Goal: Information Seeking & Learning: Learn about a topic

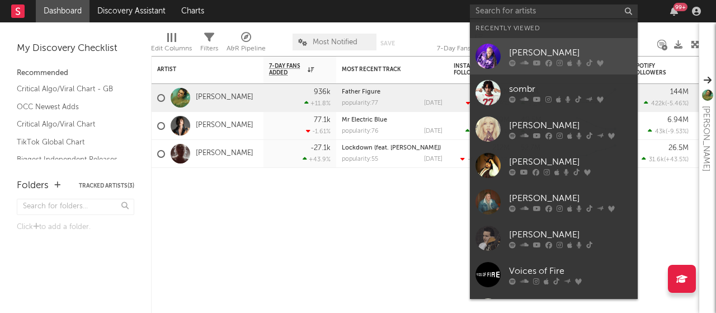
click at [541, 62] on div at bounding box center [570, 62] width 123 height 7
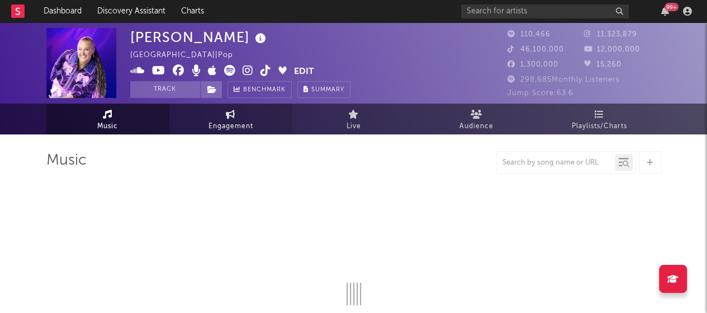
select select "6m"
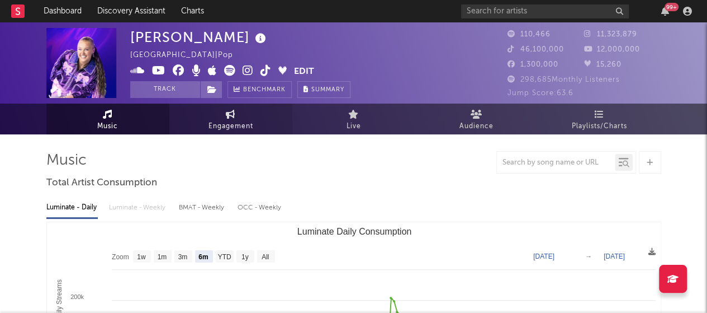
click at [190, 133] on link "Engagement" at bounding box center [230, 118] width 123 height 31
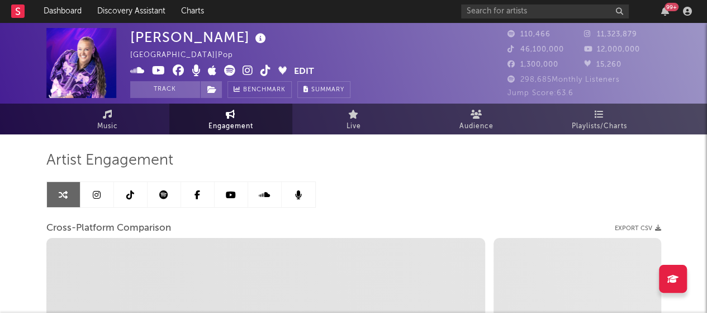
select select "1w"
click at [611, 131] on span "Playlists/Charts" at bounding box center [599, 126] width 55 height 13
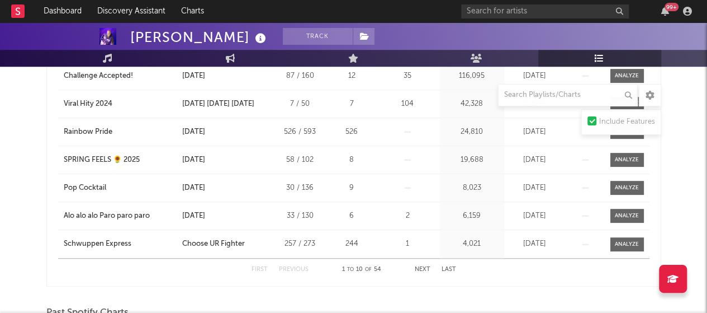
scroll to position [335, 0]
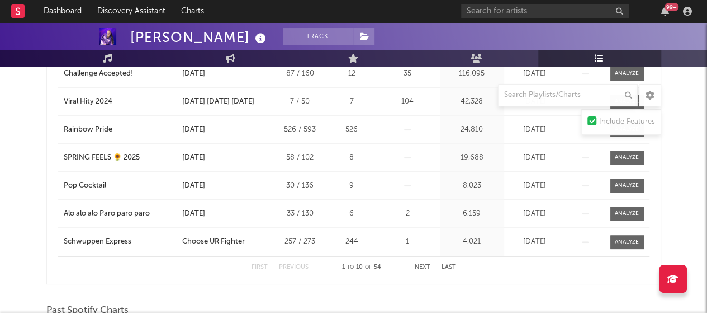
click at [419, 265] on button "Next" at bounding box center [423, 267] width 16 height 6
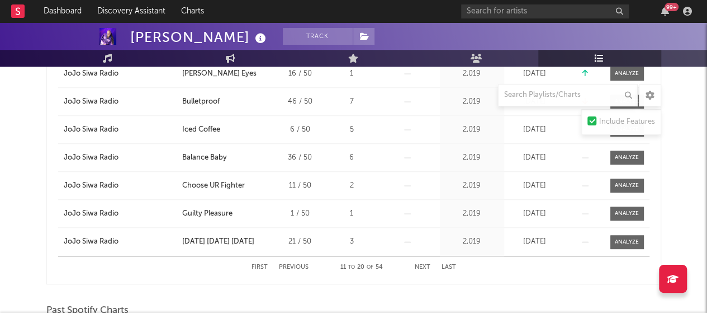
scroll to position [151, 0]
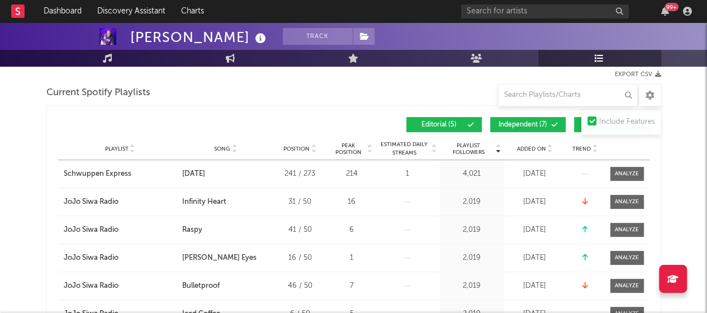
click at [550, 150] on icon at bounding box center [550, 151] width 6 height 4
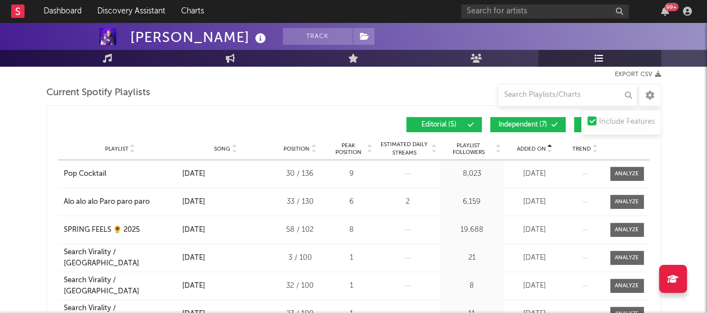
click at [550, 150] on icon at bounding box center [550, 151] width 6 height 4
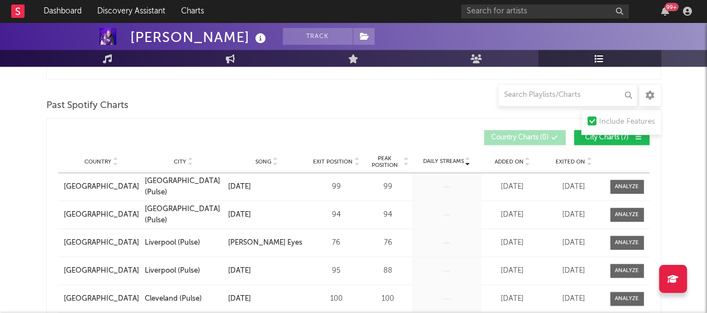
scroll to position [551, 0]
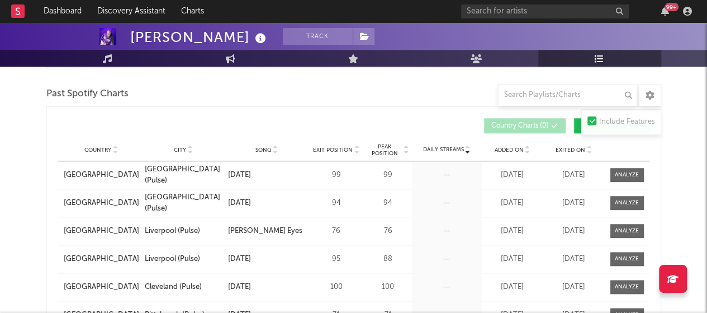
click at [527, 151] on icon at bounding box center [528, 152] width 6 height 4
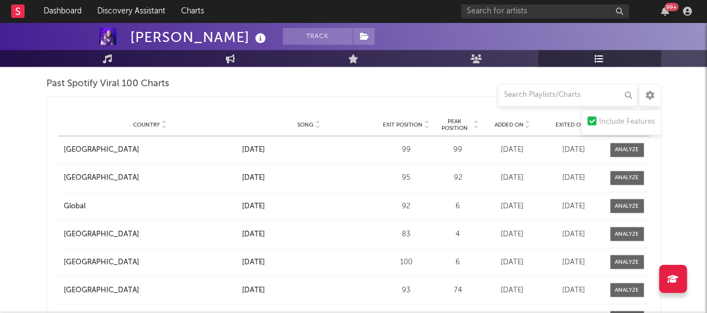
scroll to position [881, 0]
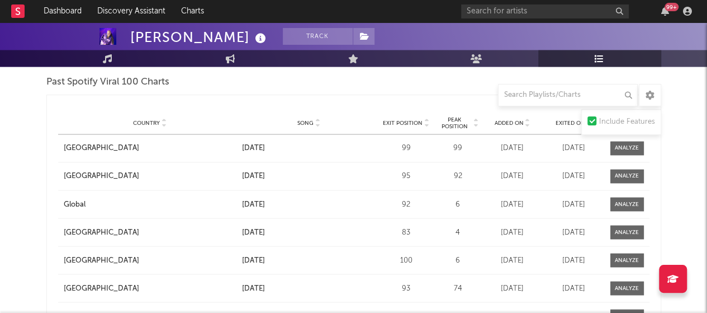
click at [529, 125] on div "Country City Song Exit Position Peak Position Estimated Daily Streams Playlist …" at bounding box center [354, 123] width 592 height 22
click at [528, 123] on icon at bounding box center [528, 125] width 6 height 4
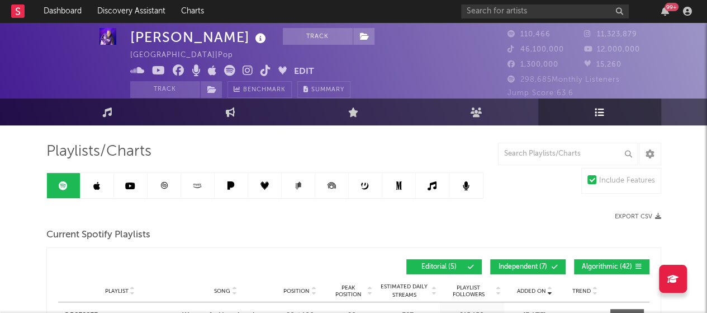
scroll to position [9, 0]
click at [98, 196] on link at bounding box center [98, 185] width 34 height 25
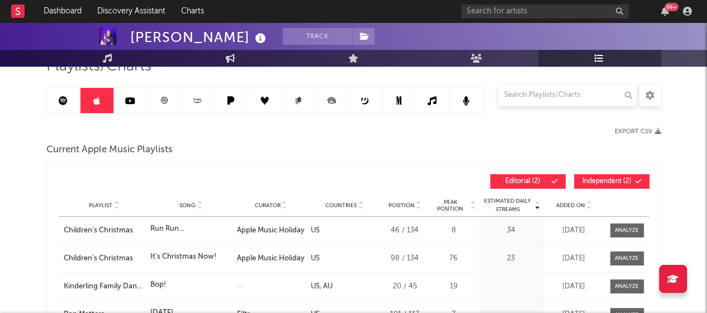
scroll to position [54, 0]
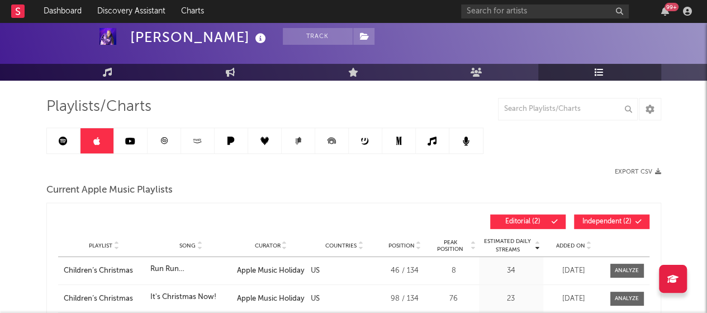
click at [132, 134] on link at bounding box center [131, 140] width 34 height 25
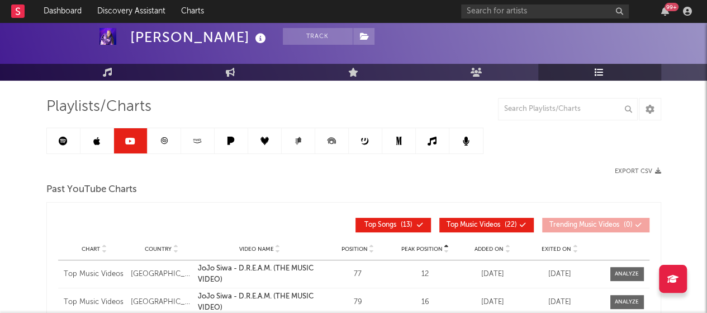
click at [337, 133] on icon at bounding box center [331, 140] width 25 height 25
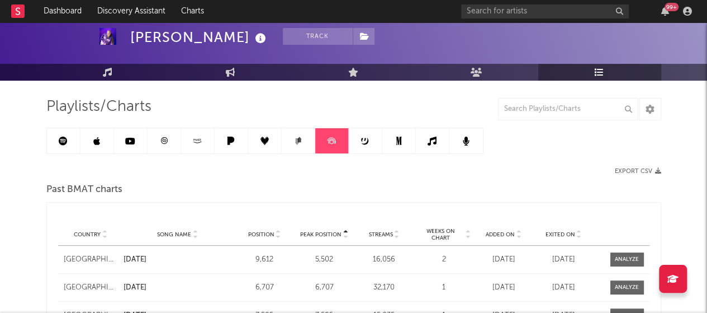
click at [402, 137] on icon at bounding box center [399, 140] width 8 height 8
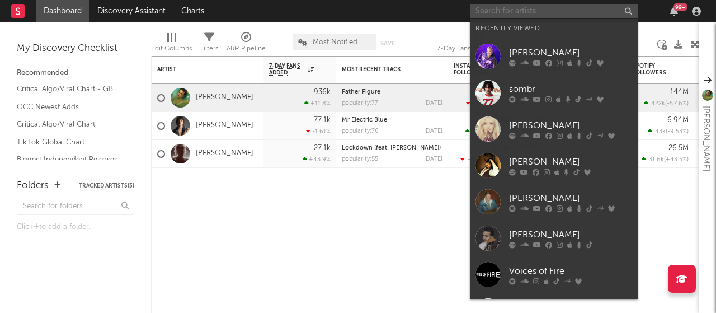
click at [521, 11] on input "text" at bounding box center [554, 11] width 168 height 14
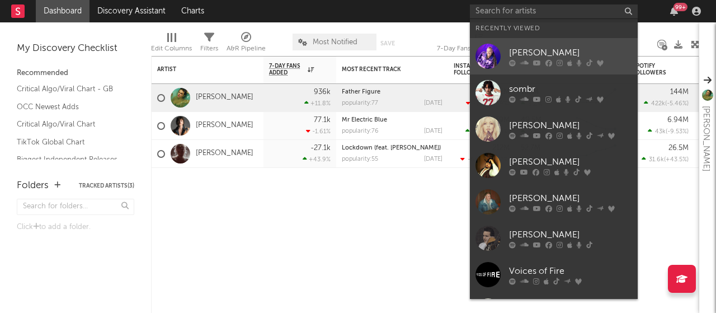
click at [520, 56] on div "[PERSON_NAME]" at bounding box center [570, 52] width 123 height 13
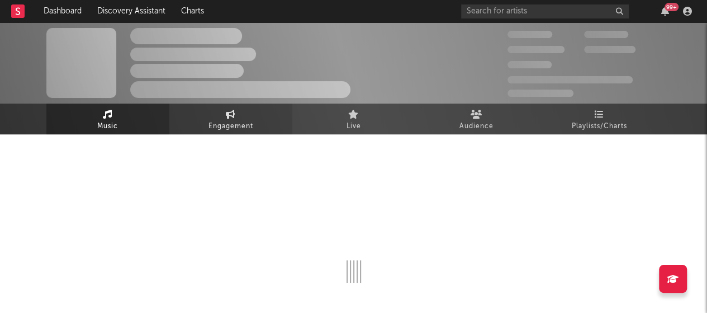
click at [222, 121] on span "Engagement" at bounding box center [231, 126] width 45 height 13
select select "1w"
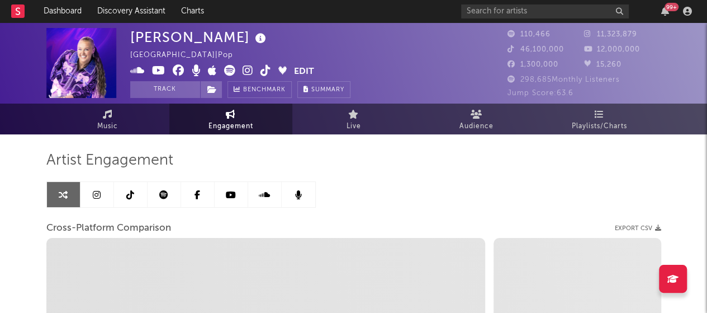
click at [102, 194] on link at bounding box center [98, 194] width 34 height 25
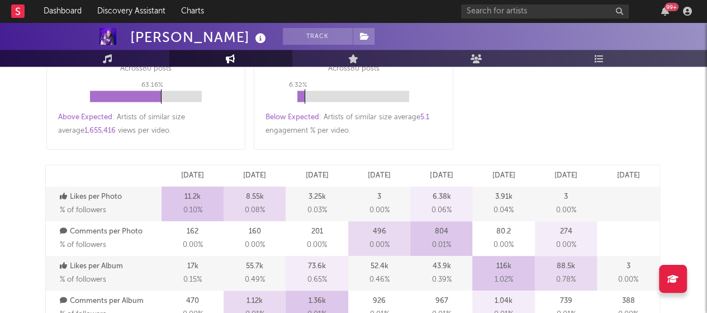
select select "6m"
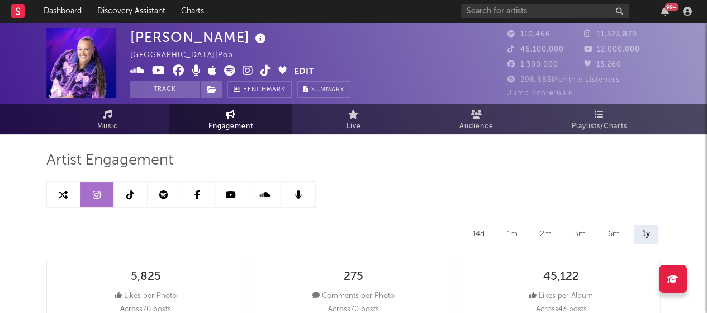
click at [164, 194] on icon at bounding box center [163, 194] width 9 height 9
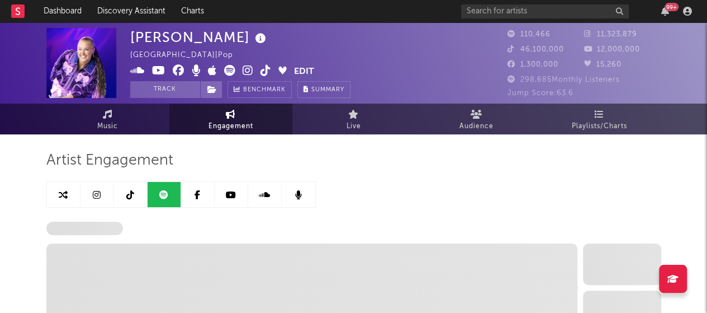
select select "6m"
select select "1w"
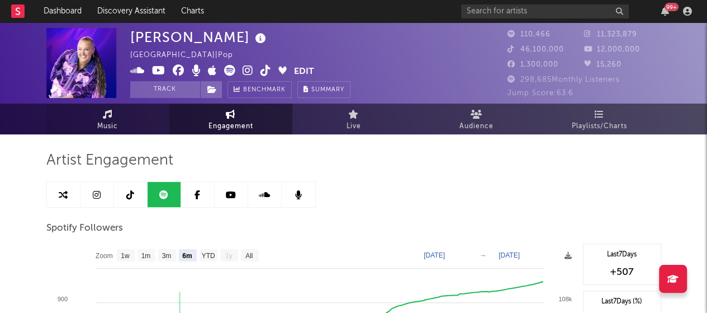
click at [94, 118] on link "Music" at bounding box center [107, 118] width 123 height 31
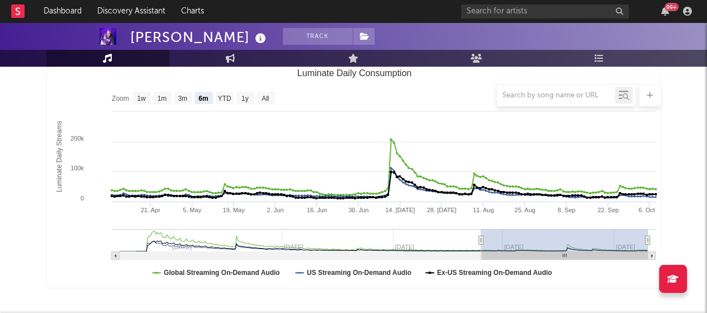
scroll to position [113, 0]
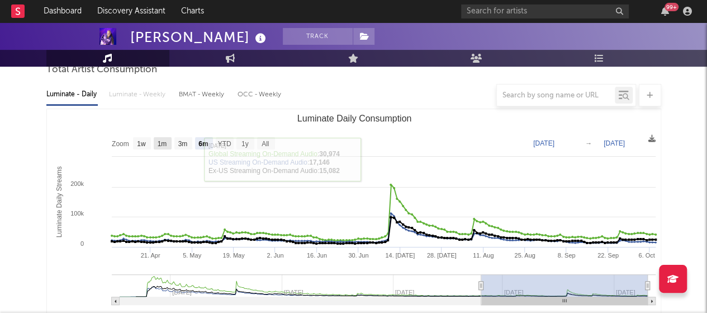
click at [163, 141] on text "1m" at bounding box center [162, 144] width 10 height 8
select select "1m"
type input "2025-09-08"
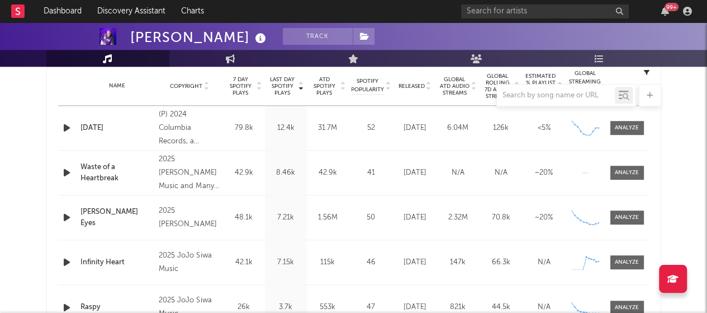
scroll to position [452, 0]
click at [259, 88] on div at bounding box center [353, 95] width 615 height 22
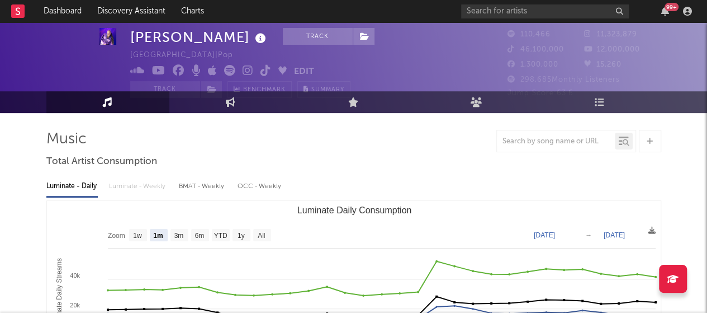
scroll to position [0, 0]
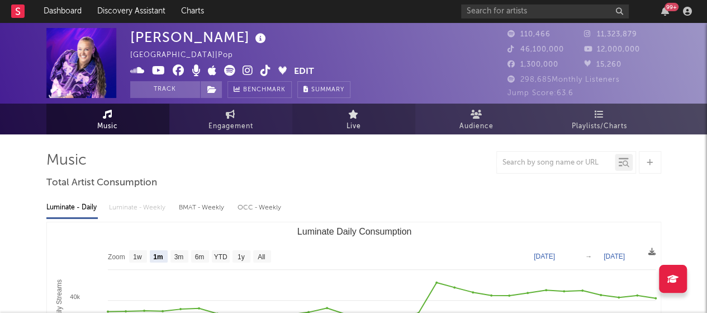
click at [367, 126] on link "Live" at bounding box center [353, 118] width 123 height 31
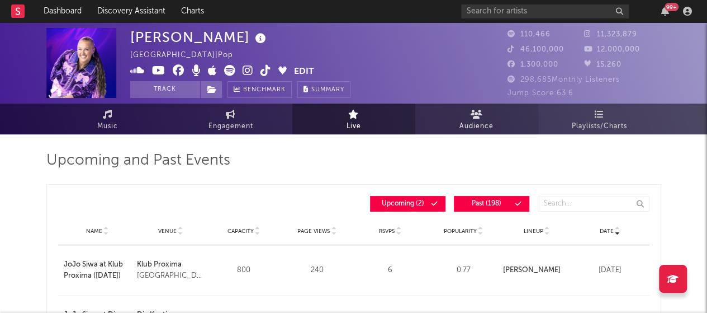
click at [458, 125] on link "Audience" at bounding box center [477, 118] width 123 height 31
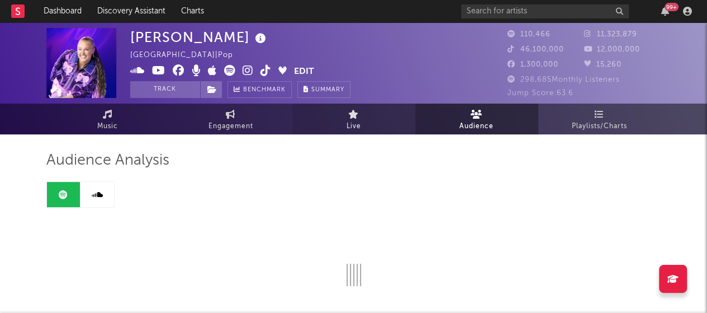
click at [387, 117] on link "Live" at bounding box center [353, 118] width 123 height 31
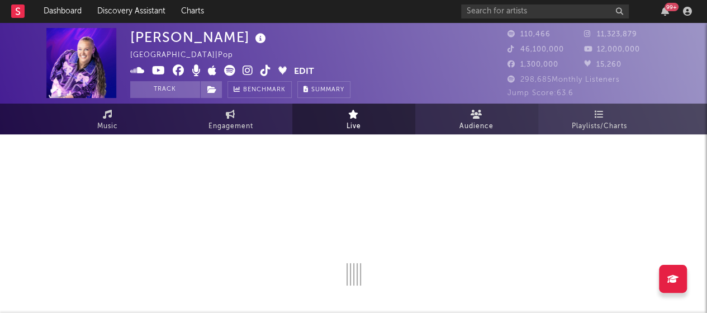
click at [459, 120] on link "Audience" at bounding box center [477, 118] width 123 height 31
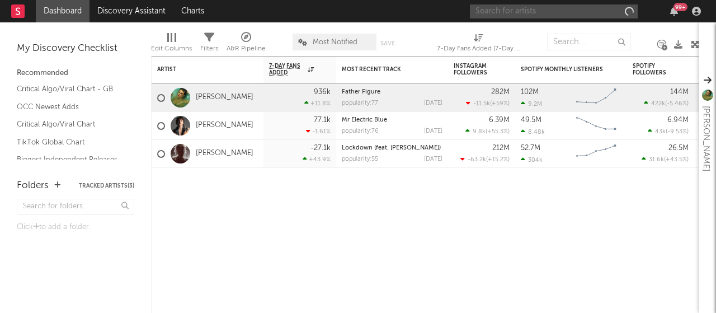
click at [524, 13] on input "text" at bounding box center [554, 11] width 168 height 14
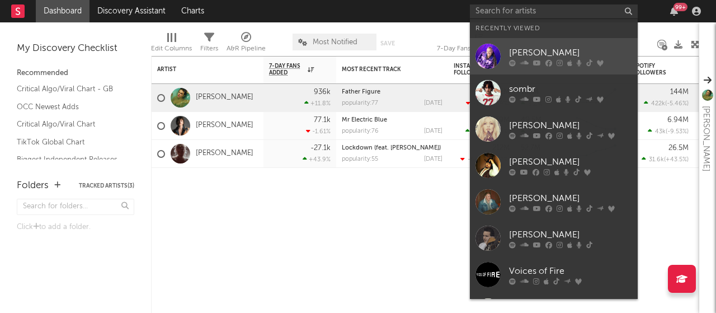
click at [527, 61] on icon at bounding box center [524, 62] width 8 height 7
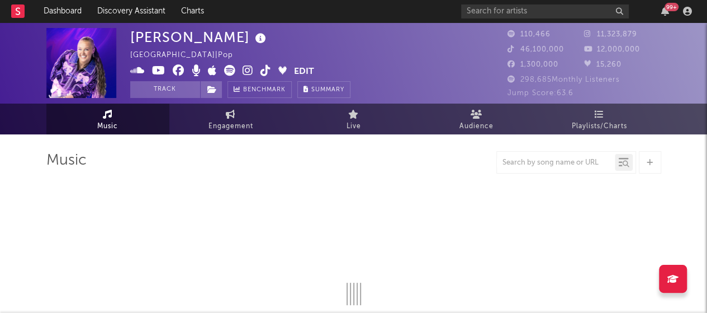
select select "6m"
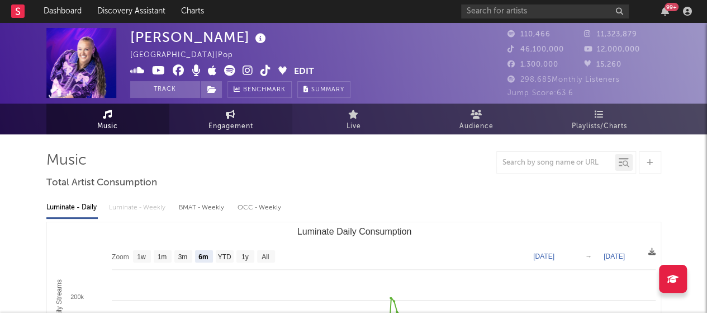
click at [246, 127] on span "Engagement" at bounding box center [231, 126] width 45 height 13
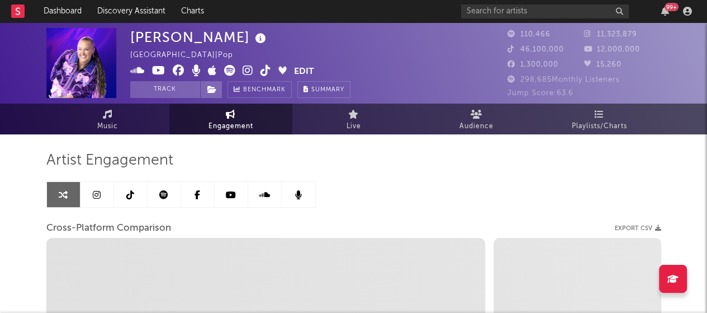
select select "1w"
click at [94, 193] on icon at bounding box center [97, 194] width 8 height 9
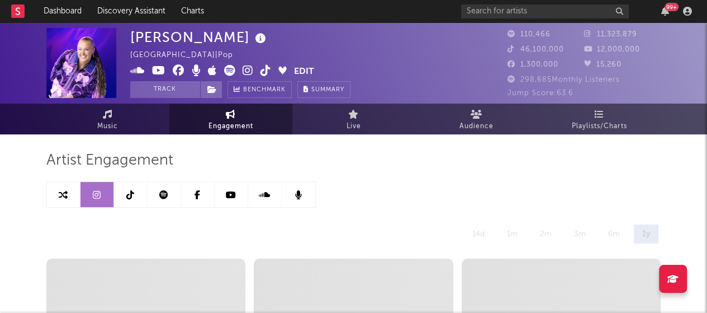
select select "6m"
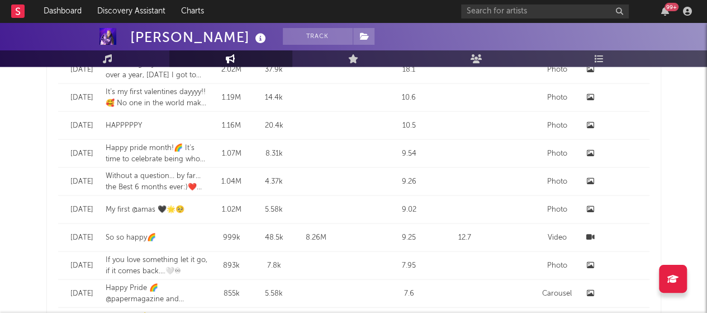
scroll to position [909, 0]
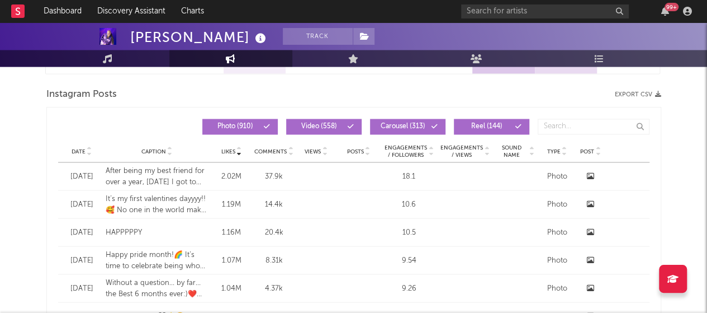
click at [87, 151] on icon at bounding box center [90, 153] width 6 height 4
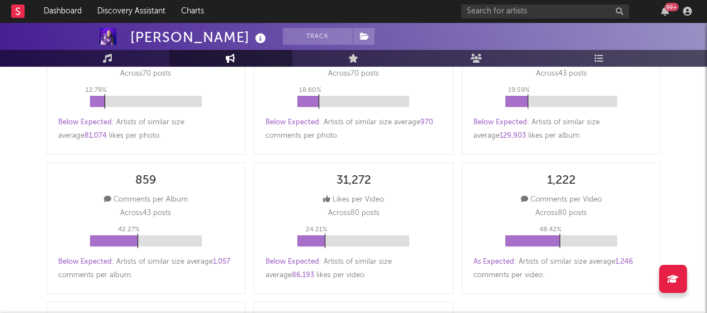
scroll to position [0, 0]
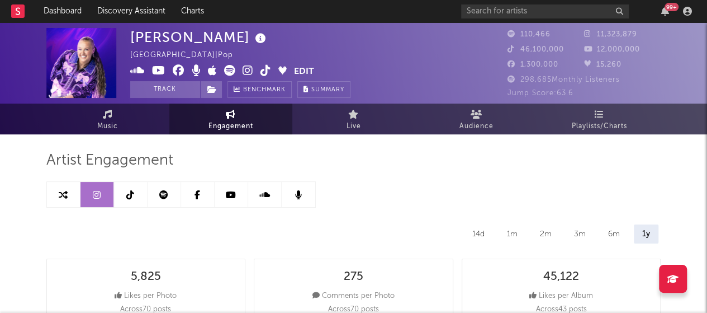
click at [129, 187] on link at bounding box center [131, 194] width 34 height 25
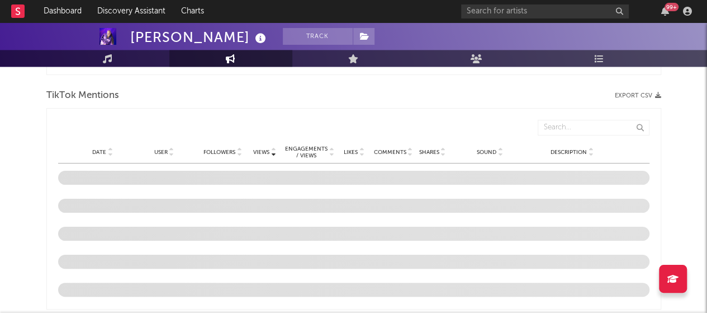
select select "6m"
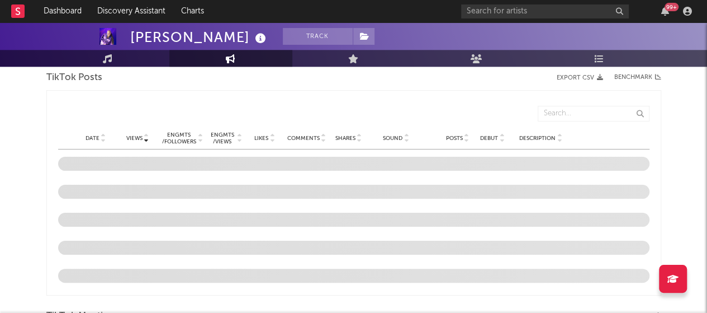
scroll to position [564, 0]
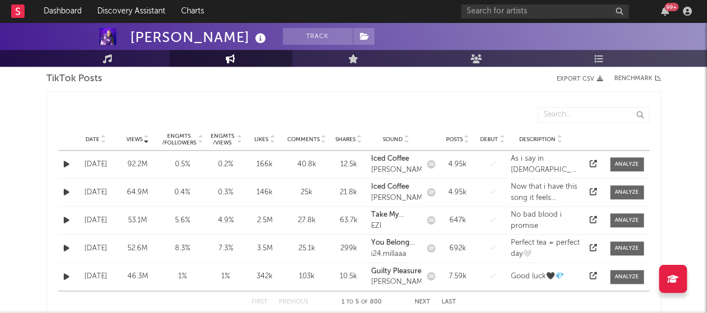
click at [102, 140] on icon at bounding box center [104, 141] width 6 height 4
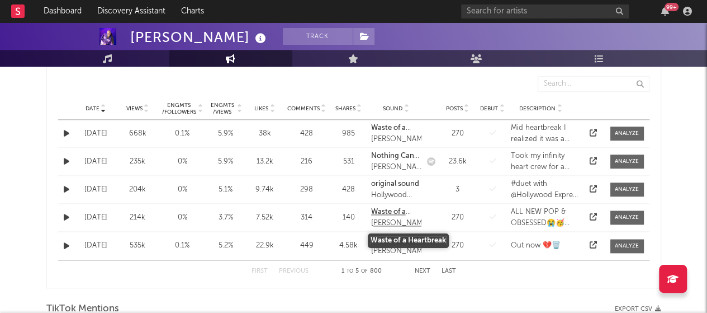
scroll to position [596, 0]
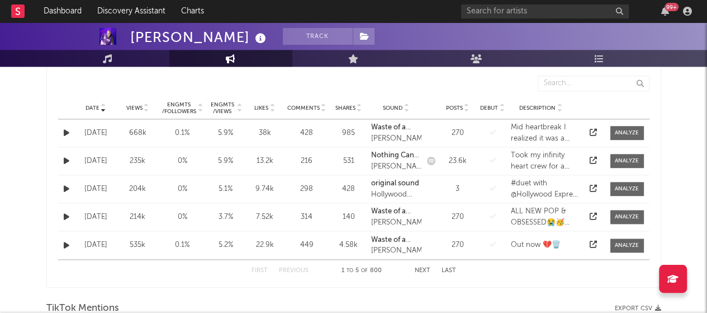
click at [421, 268] on button "Next" at bounding box center [423, 270] width 16 height 6
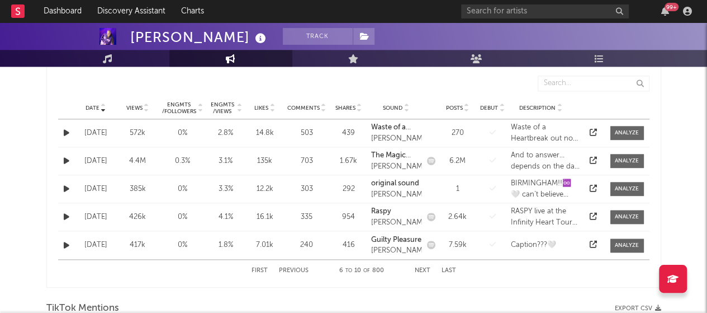
click at [265, 271] on button "First" at bounding box center [260, 270] width 16 height 6
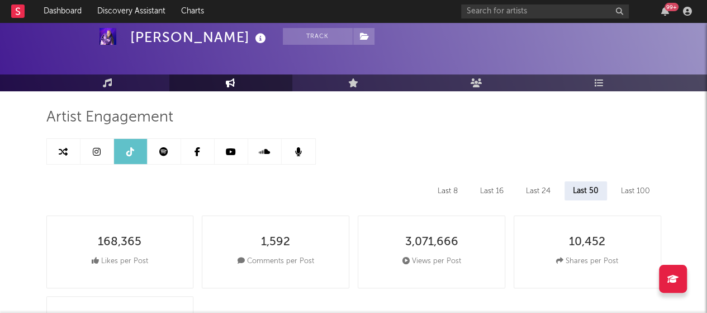
scroll to position [40, 0]
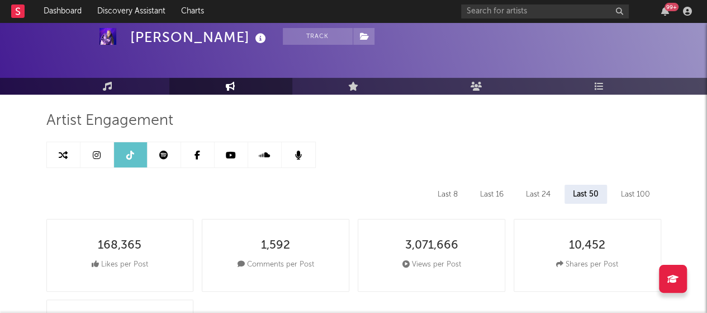
click at [171, 166] on link at bounding box center [165, 154] width 34 height 25
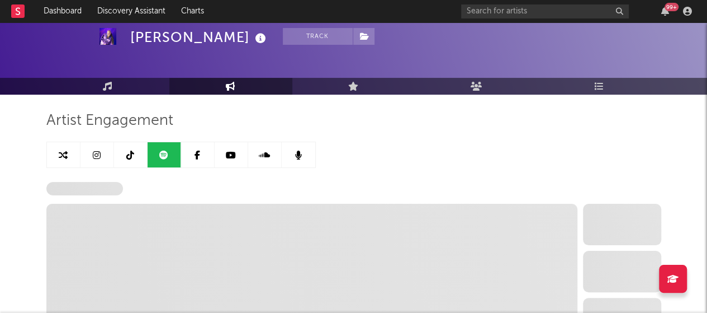
select select "6m"
select select "1w"
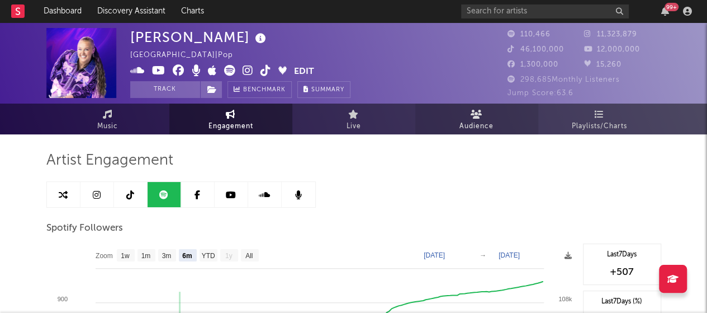
click at [462, 114] on link "Audience" at bounding box center [477, 118] width 123 height 31
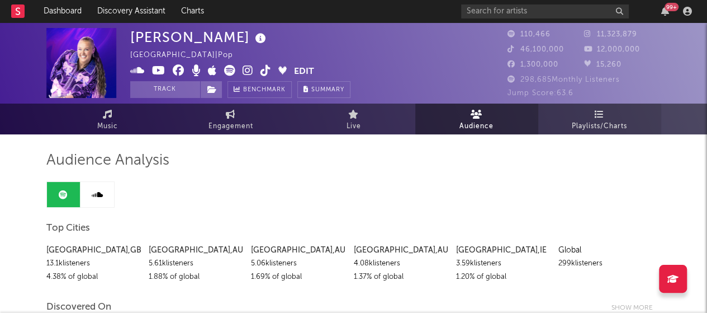
click at [605, 121] on span "Playlists/Charts" at bounding box center [599, 126] width 55 height 13
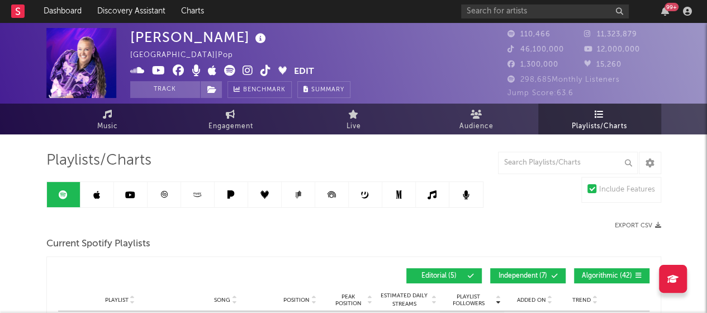
click at [396, 196] on icon at bounding box center [399, 194] width 6 height 8
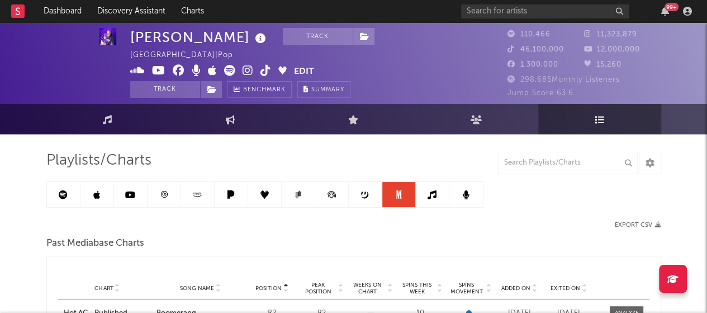
scroll to position [1, 0]
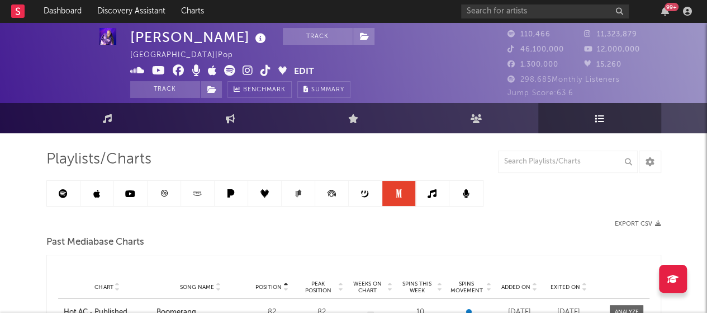
click at [433, 191] on icon at bounding box center [432, 193] width 9 height 9
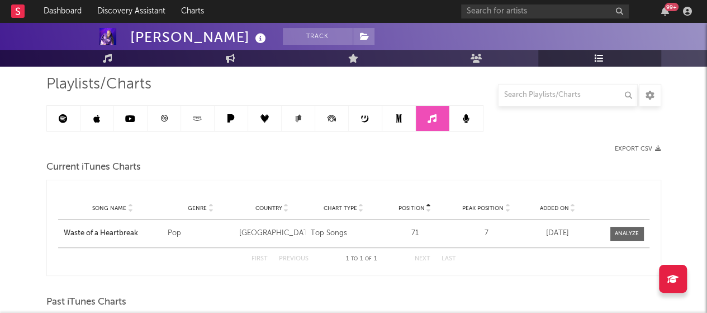
scroll to position [77, 0]
click at [620, 234] on div at bounding box center [627, 232] width 24 height 8
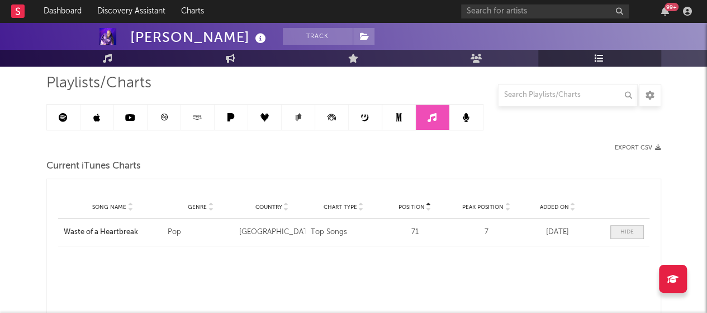
select select "1w"
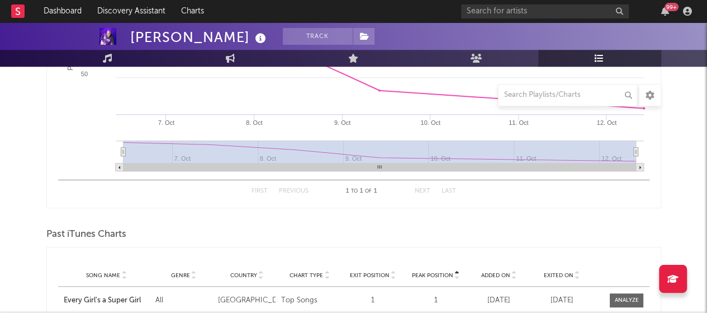
scroll to position [370, 0]
